Goal: Task Accomplishment & Management: Manage account settings

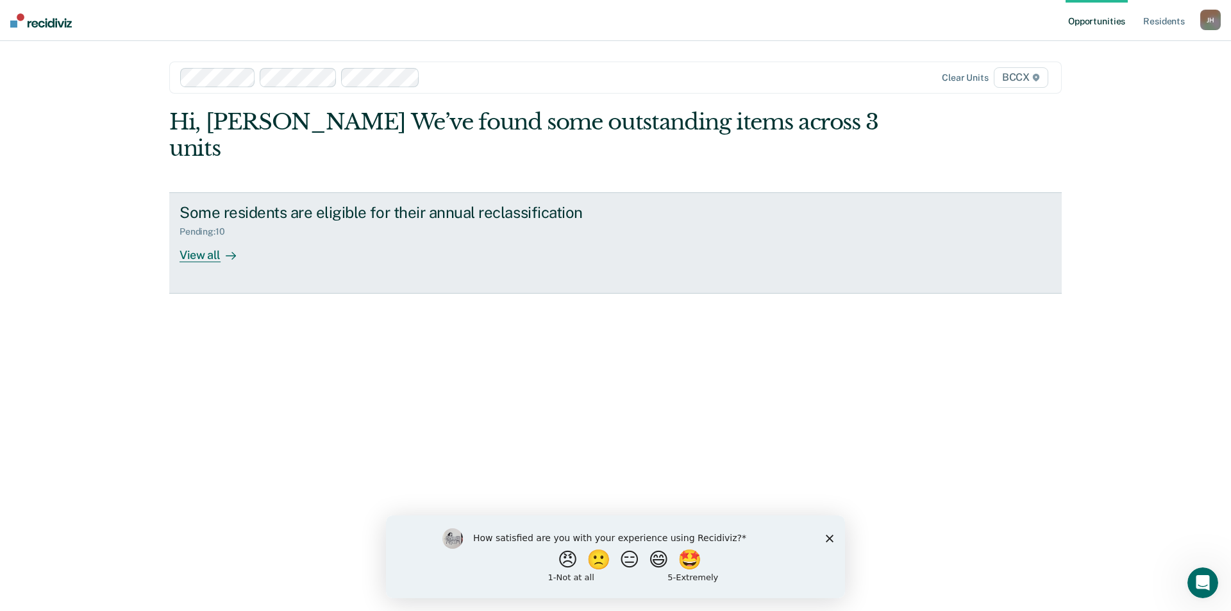
click at [218, 226] on div "Pending : 10" at bounding box center [208, 231] width 56 height 11
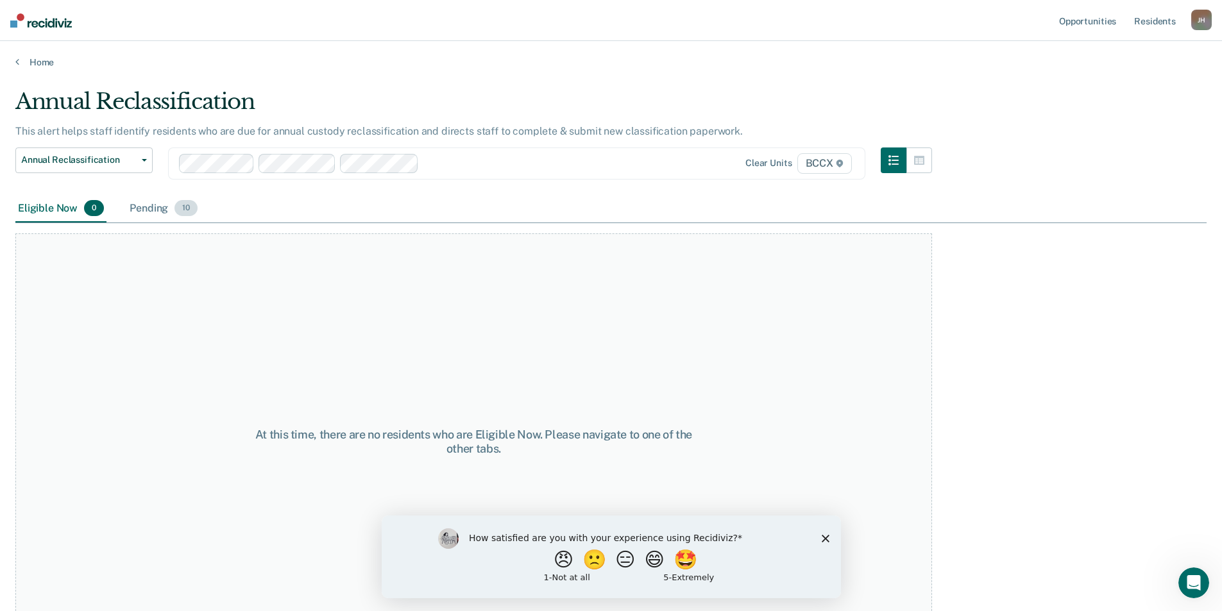
click at [146, 209] on div "Pending 10" at bounding box center [163, 209] width 73 height 28
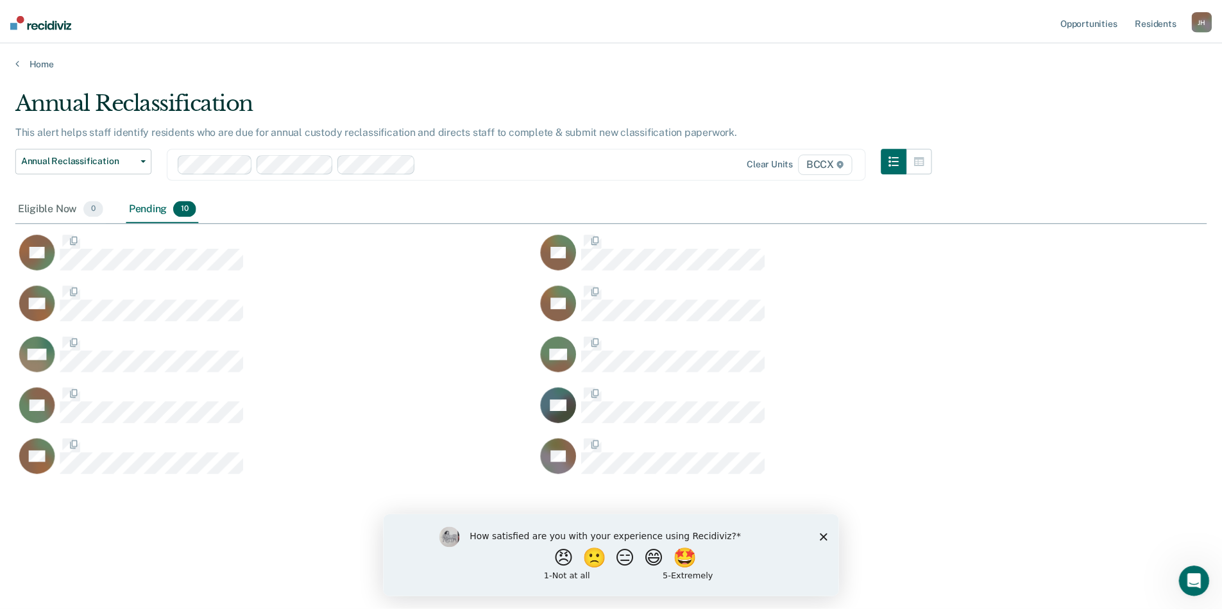
scroll to position [417, 1191]
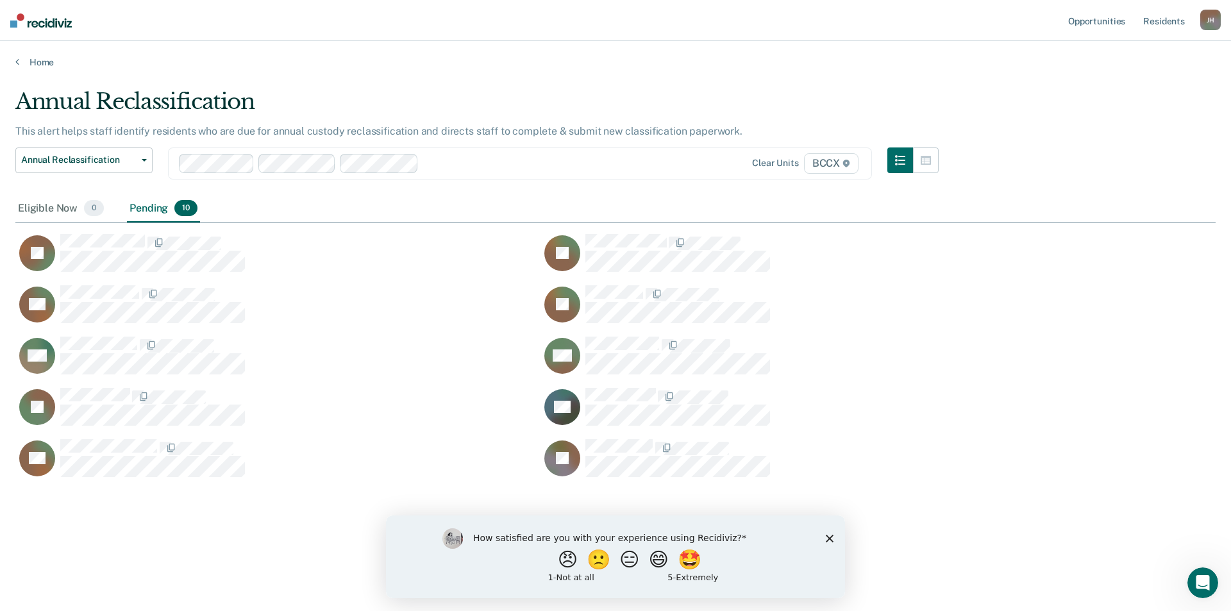
click at [224, 584] on main "Annual Reclassification This alert helps staff identify residents who are due f…" at bounding box center [615, 337] width 1231 height 539
click at [1161, 21] on link "Resident s" at bounding box center [1164, 20] width 47 height 41
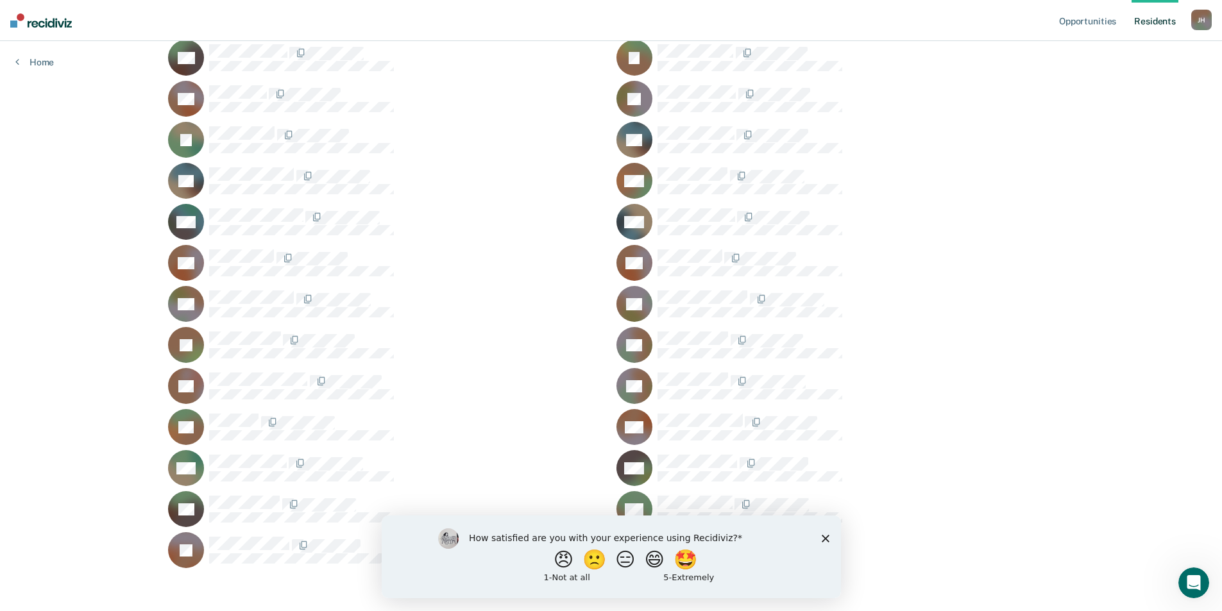
scroll to position [2790, 0]
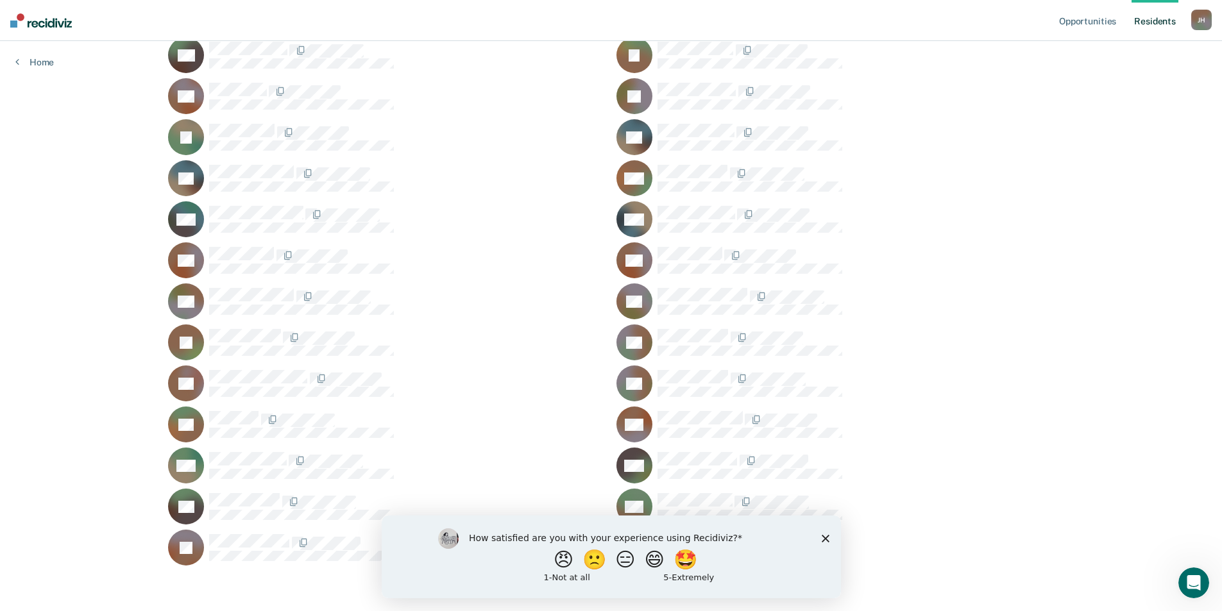
click at [829, 539] on div "How satisfied are you with your experience using Recidiviz? 😠 🙁 😑 😄 🤩 1 - Not a…" at bounding box center [610, 556] width 459 height 83
click at [825, 536] on polygon "Close survey" at bounding box center [825, 538] width 8 height 8
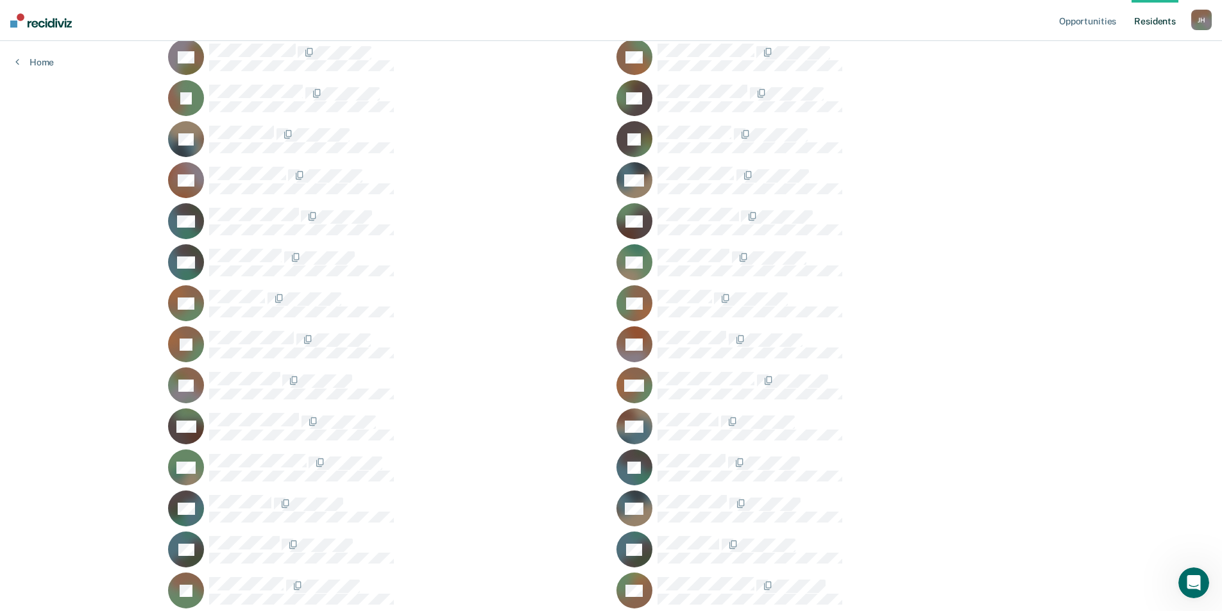
scroll to position [1508, 0]
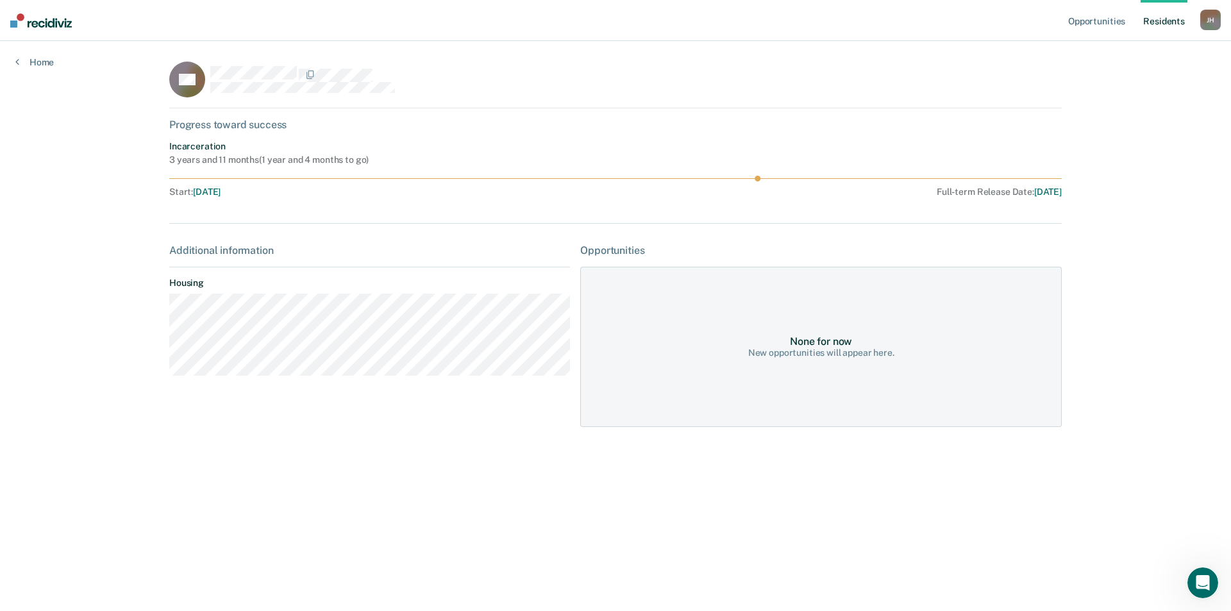
click at [303, 503] on main "DD Progress toward success Incarceration 3 years and 11 months ( 1 year and 4 m…" at bounding box center [615, 310] width 923 height 539
click at [1147, 581] on div "TDOC ID copied!" at bounding box center [1120, 577] width 76 height 12
click at [1037, 562] on main "DD Progress toward success Incarceration 3 years and 11 months ( 1 year and 4 m…" at bounding box center [615, 310] width 923 height 539
click at [19, 61] on icon at bounding box center [17, 61] width 4 height 10
